Goal: Task Accomplishment & Management: Complete application form

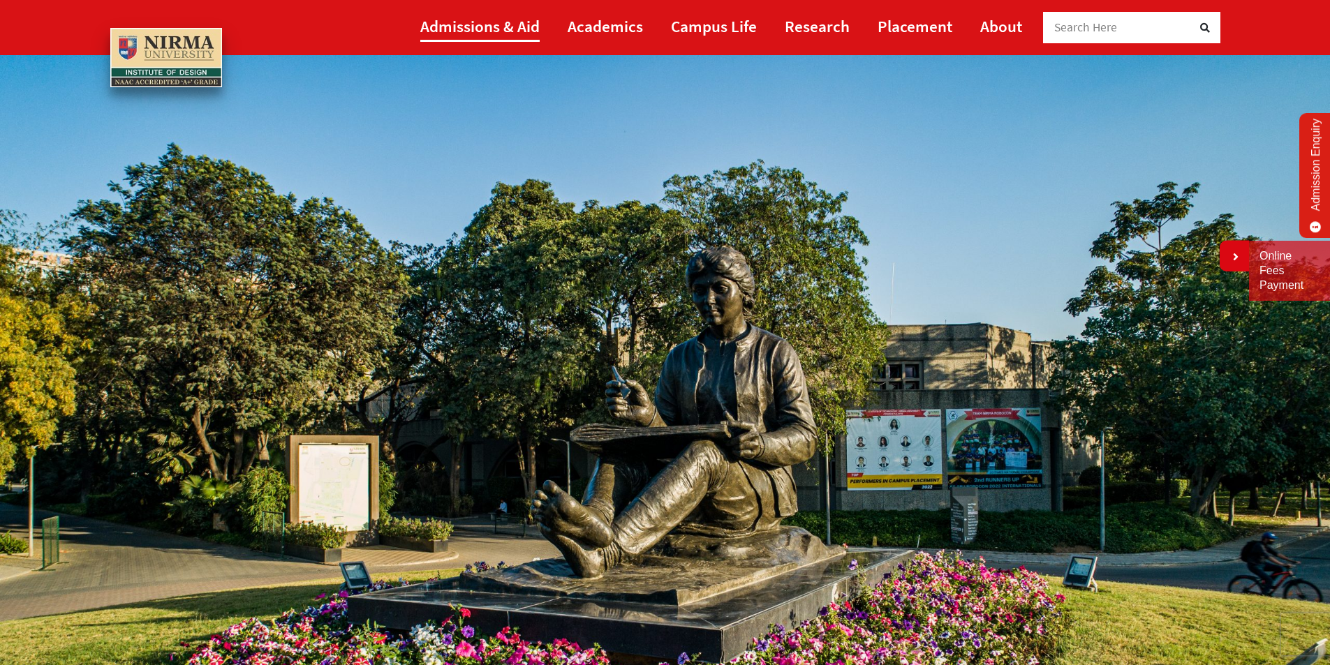
click at [504, 31] on link "Admissions & Aid" at bounding box center [479, 25] width 119 height 31
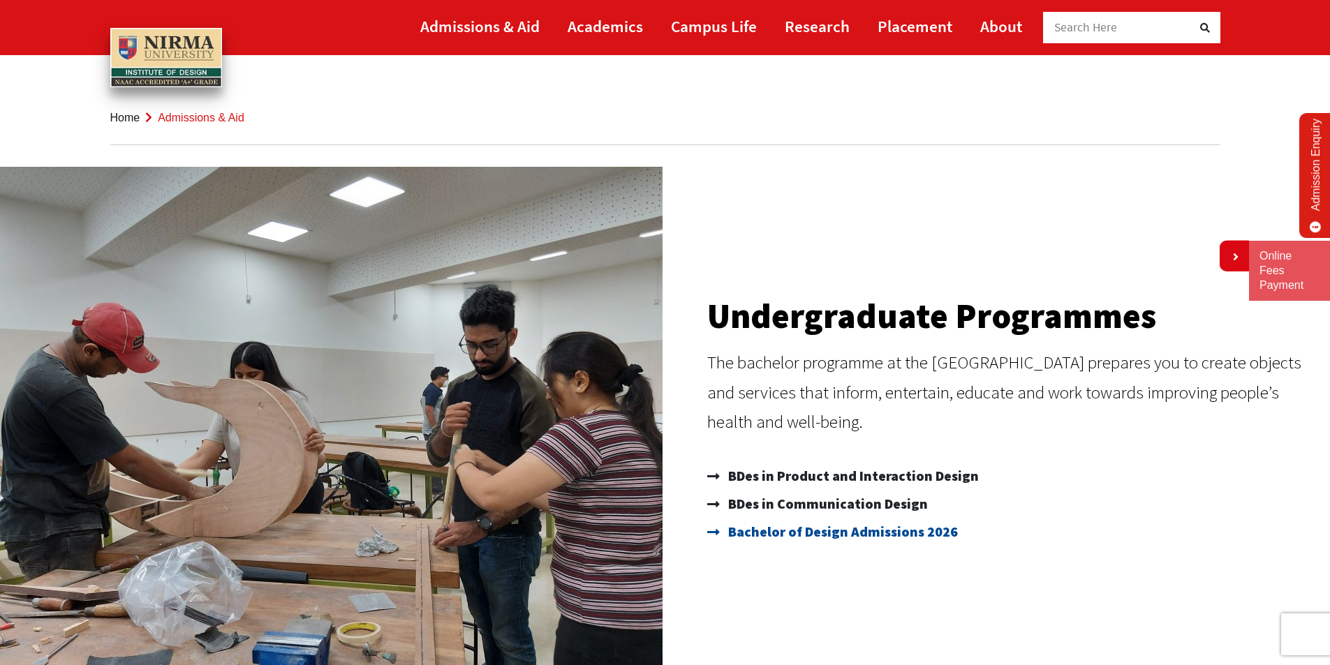
click at [820, 532] on span "Bachelor of Design Admissions 2026" at bounding box center [840, 532] width 233 height 28
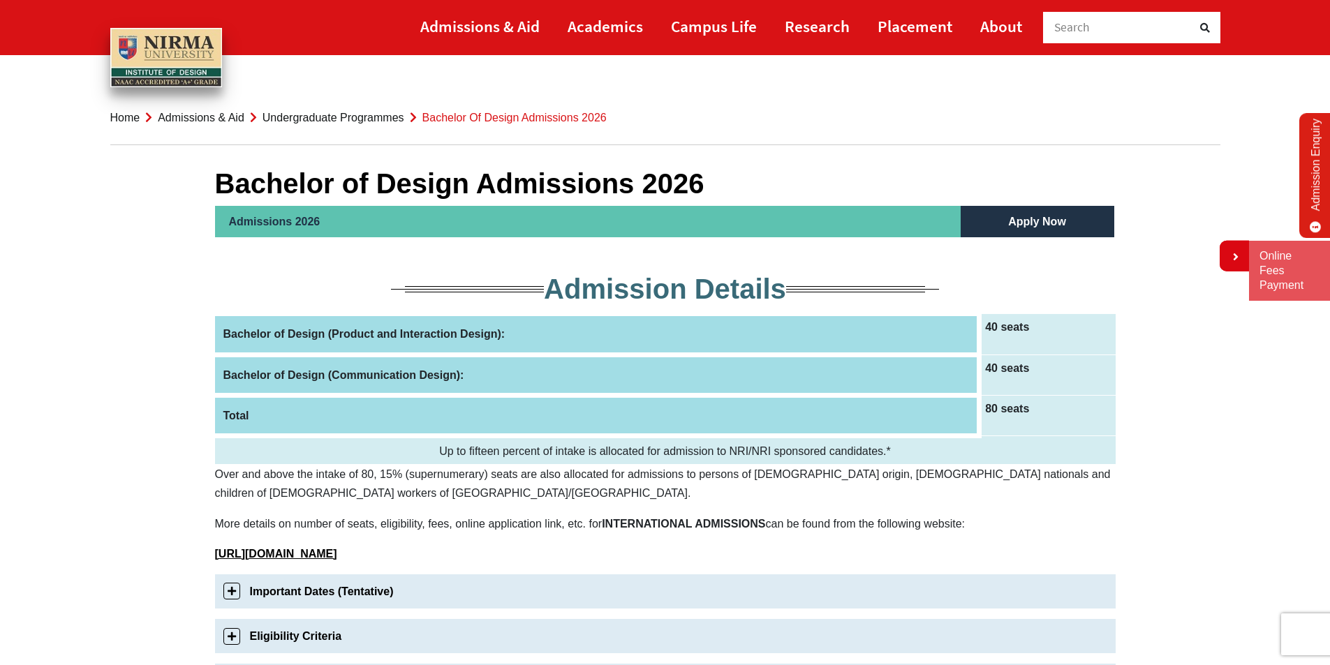
click at [1052, 219] on link "Apply Now" at bounding box center [1037, 221] width 86 height 31
